Goal: Information Seeking & Learning: Learn about a topic

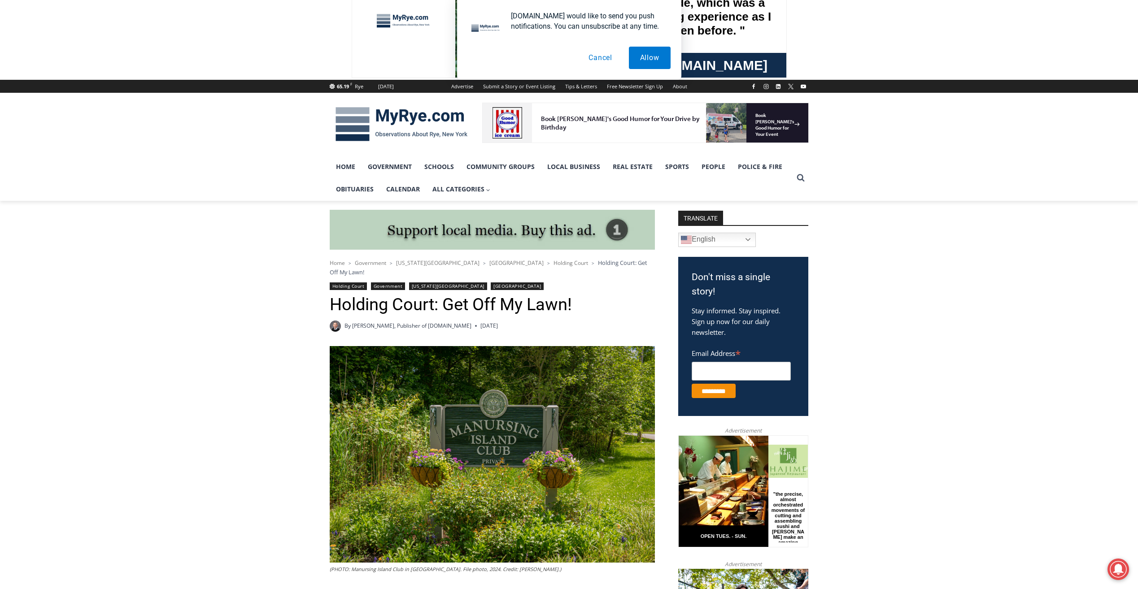
scroll to position [314, 0]
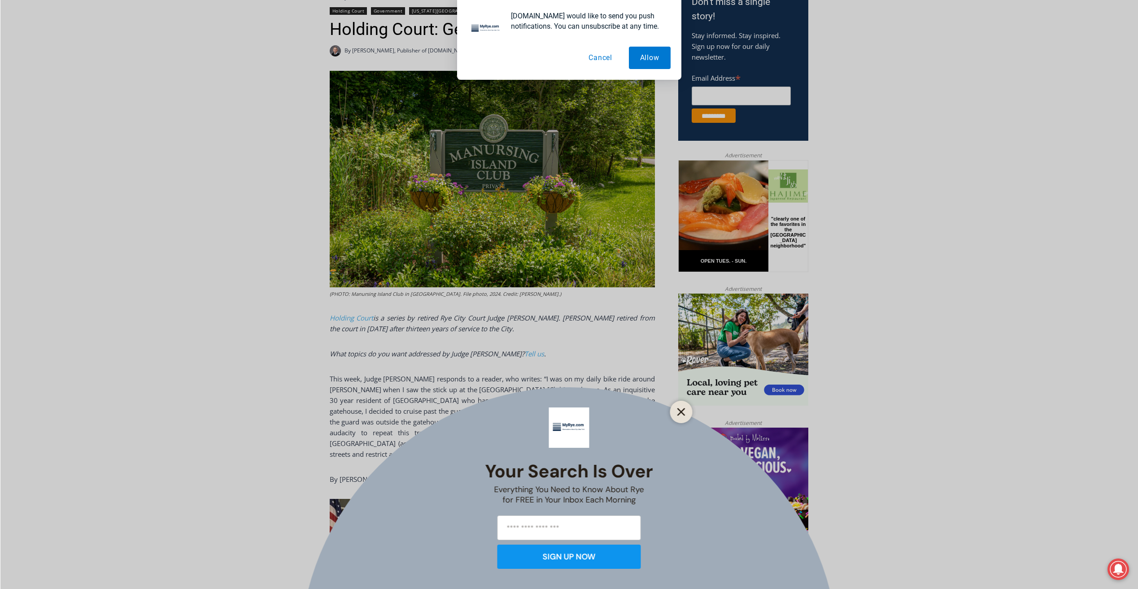
click at [679, 416] on icon "Close" at bounding box center [681, 412] width 8 height 8
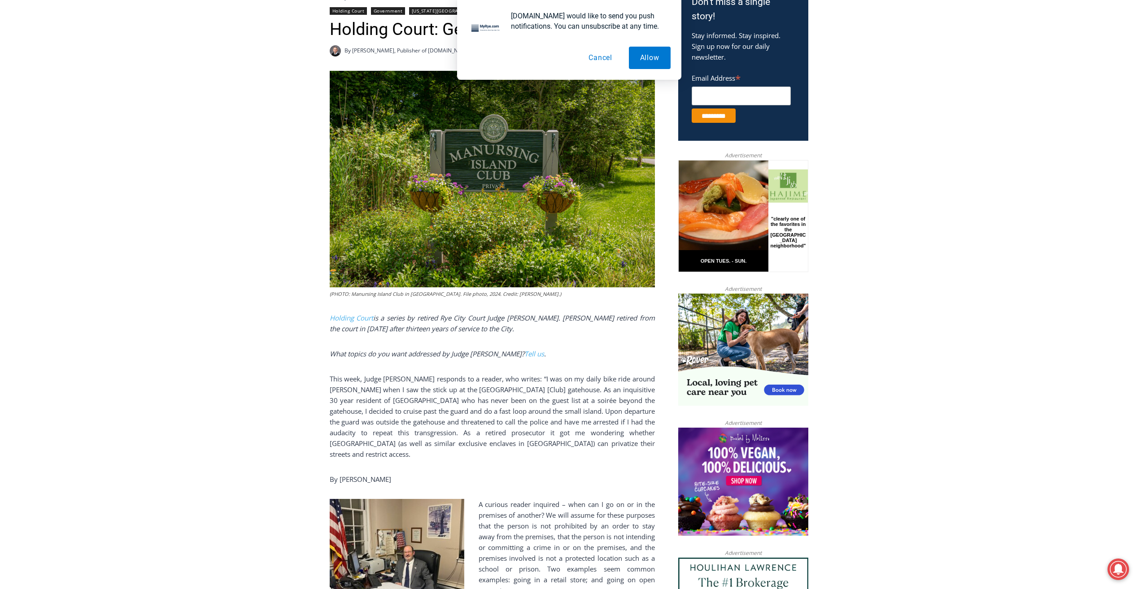
click at [597, 55] on button "Cancel" at bounding box center [600, 58] width 46 height 22
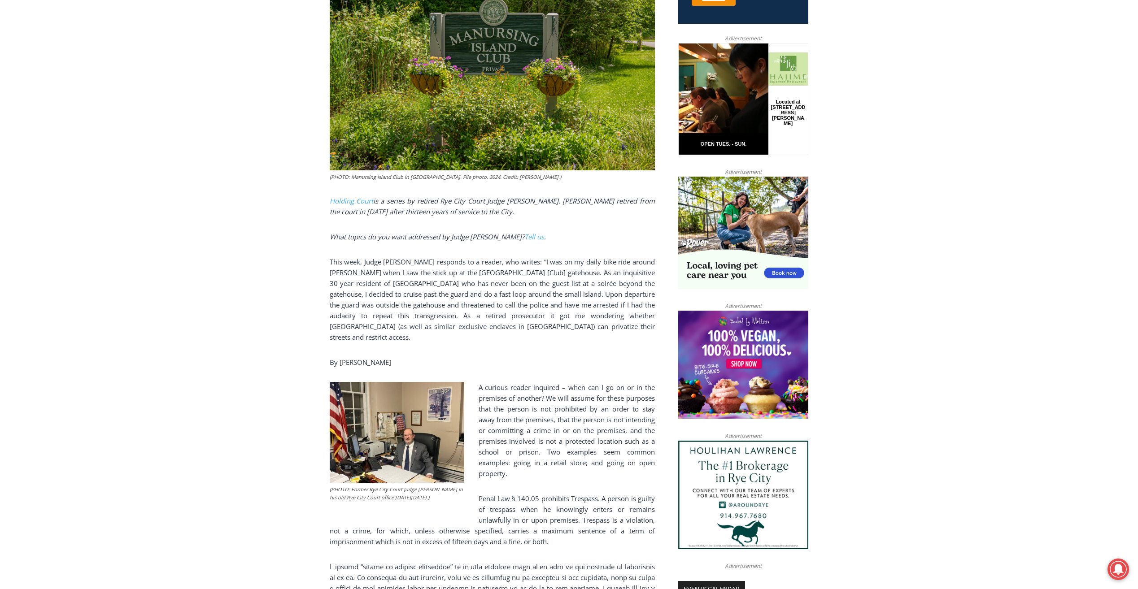
scroll to position [538, 0]
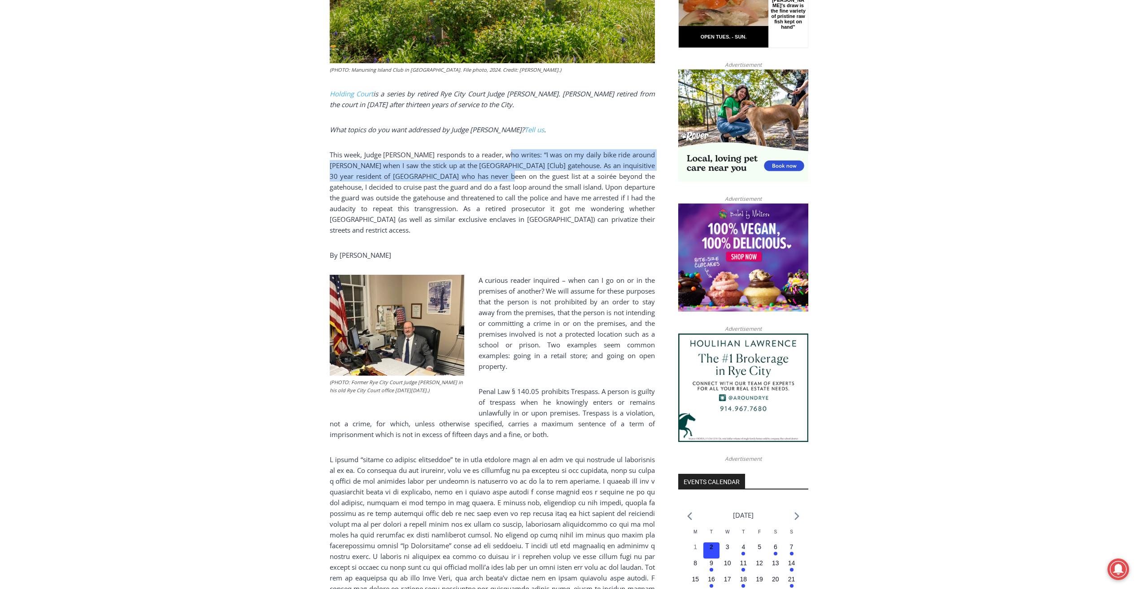
drag, startPoint x: 511, startPoint y: 148, endPoint x: 512, endPoint y: 163, distance: 14.9
click at [512, 163] on p "This week, Judge [PERSON_NAME] responds to a reader, who writes: “I was on my d…" at bounding box center [492, 192] width 325 height 86
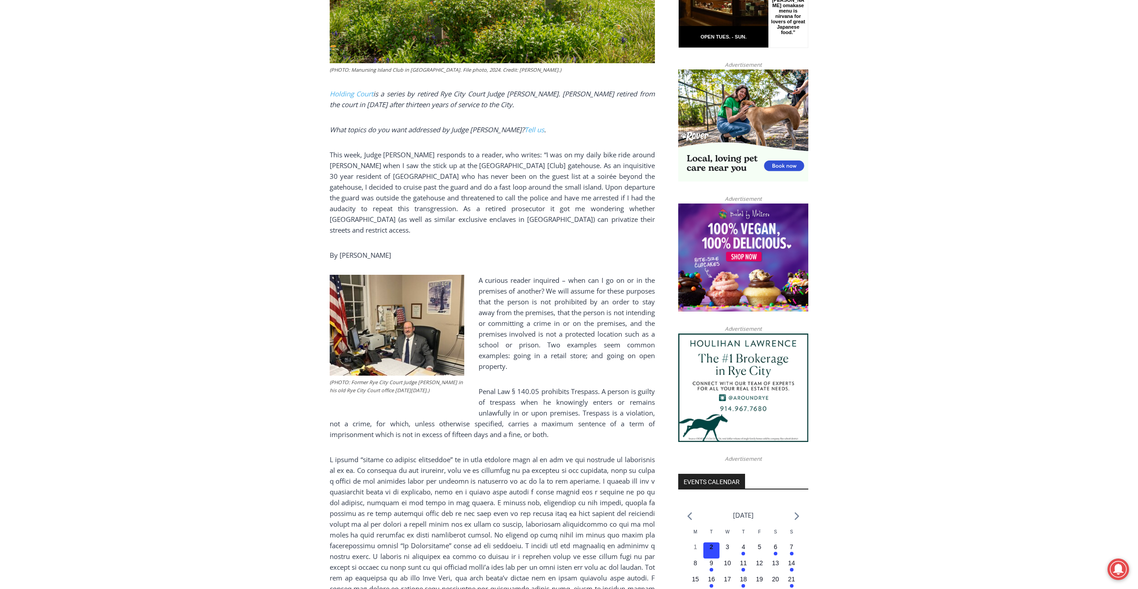
click at [589, 167] on p "This week, Judge [PERSON_NAME] responds to a reader, who writes: “I was on my d…" at bounding box center [492, 192] width 325 height 86
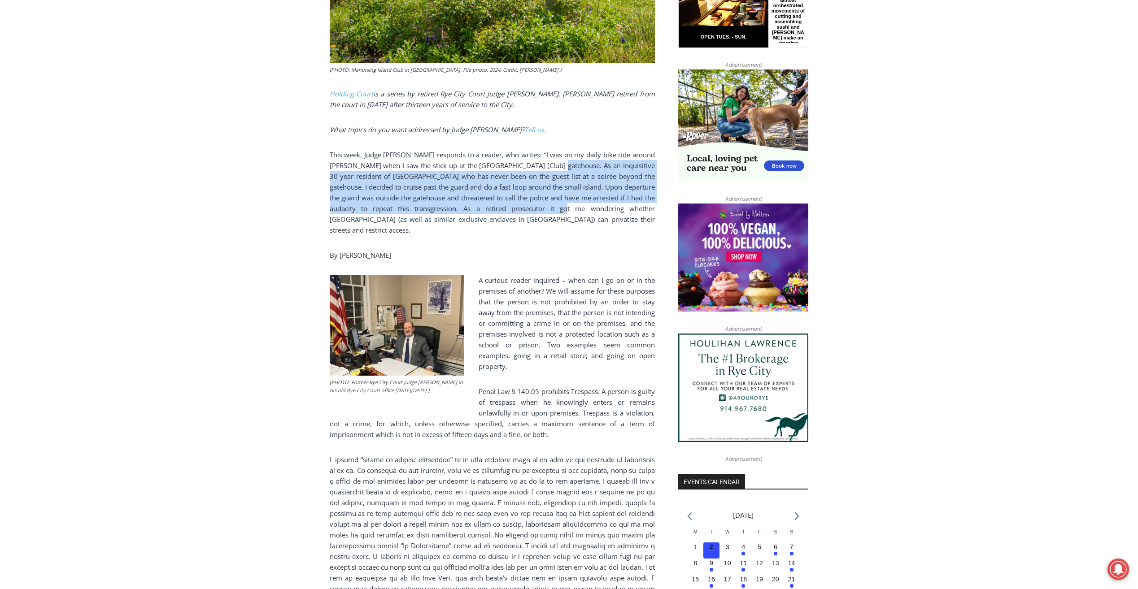
drag, startPoint x: 572, startPoint y: 156, endPoint x: 575, endPoint y: 195, distance: 38.7
click at [575, 195] on p "This week, Judge [PERSON_NAME] responds to a reader, who writes: “I was on my d…" at bounding box center [492, 192] width 325 height 86
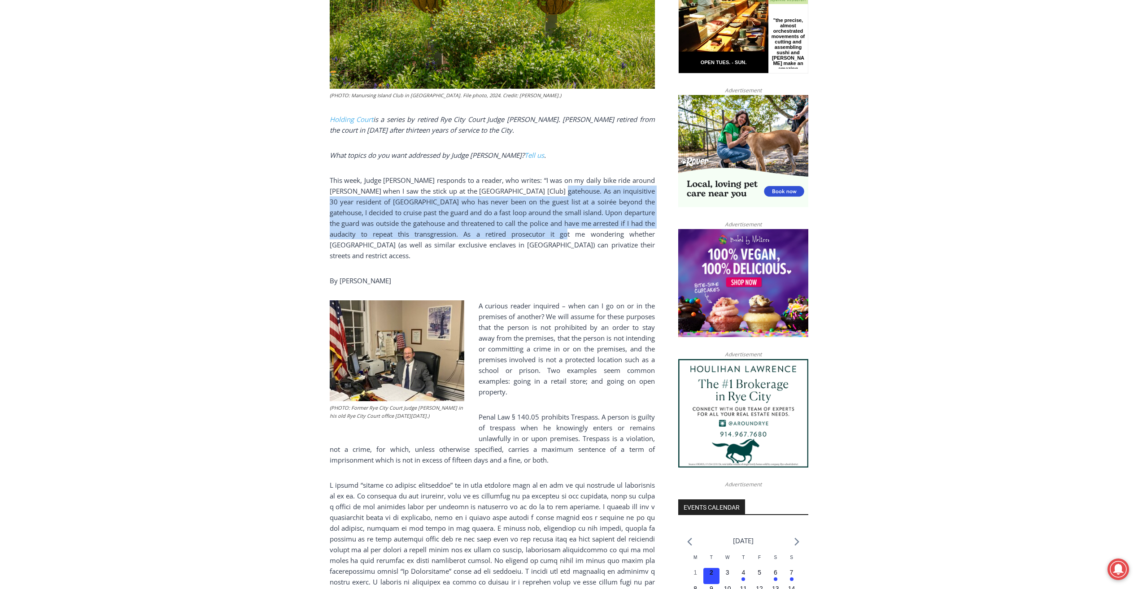
scroll to position [493, 0]
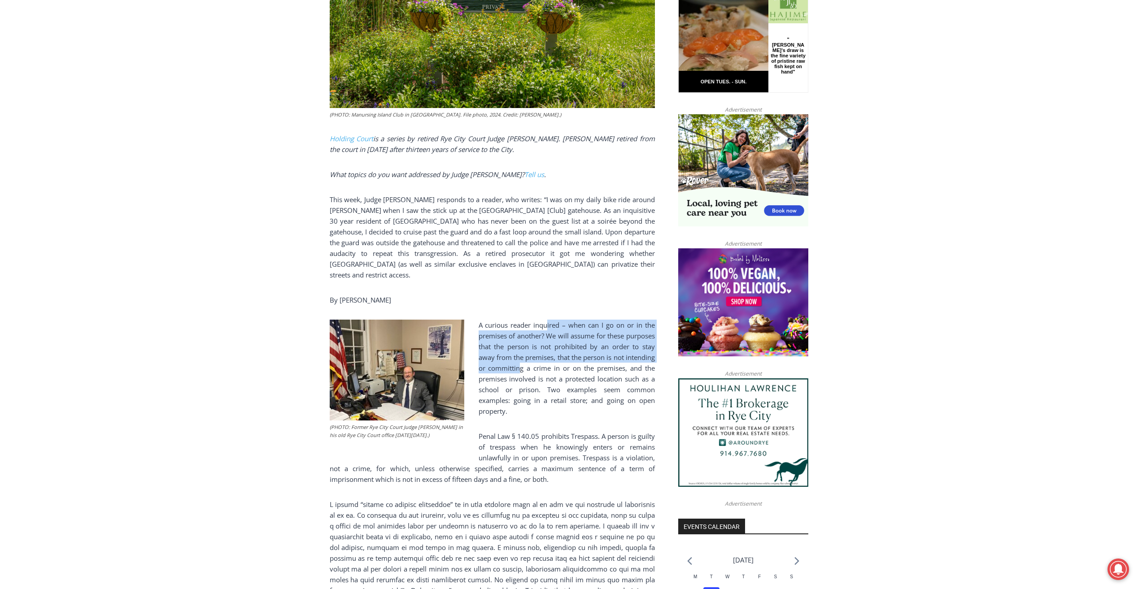
drag, startPoint x: 547, startPoint y: 309, endPoint x: 553, endPoint y: 348, distance: 39.8
click at [553, 348] on p "A curious reader inquired – when can I go on or in the premises of another? We …" at bounding box center [492, 368] width 325 height 97
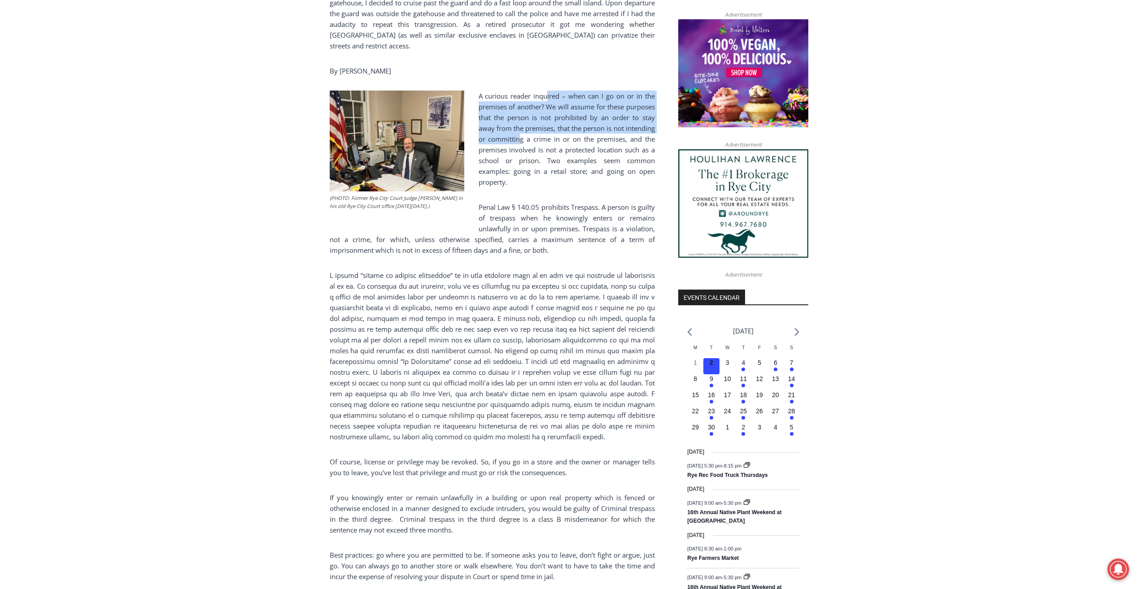
scroll to position [942, 0]
